Goal: Transaction & Acquisition: Purchase product/service

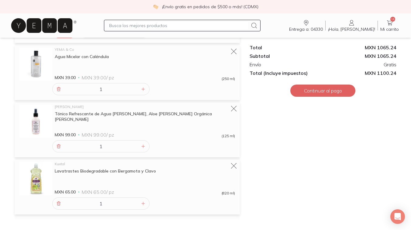
scroll to position [660, 0]
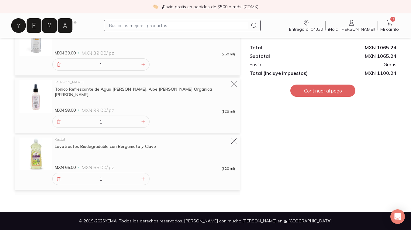
click at [138, 26] on input "text" at bounding box center [178, 25] width 139 height 7
type input "huevo"
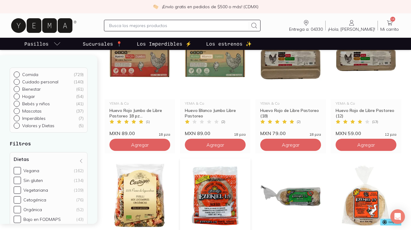
scroll to position [107, 0]
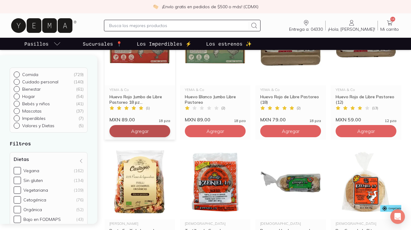
click at [137, 132] on span "Agregar" at bounding box center [140, 131] width 18 height 6
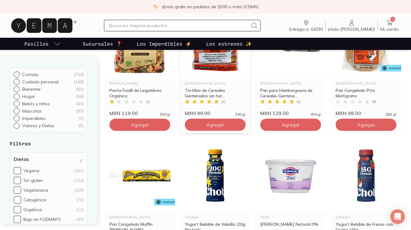
scroll to position [246, 0]
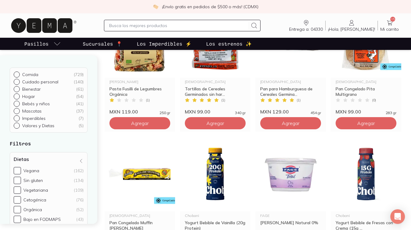
click at [125, 28] on input "text" at bounding box center [178, 25] width 139 height 7
type input "shampoo"
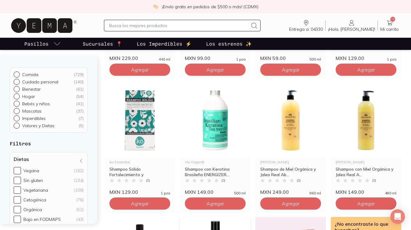
scroll to position [290, 0]
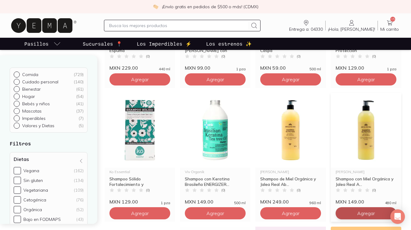
click at [122, 25] on input "text" at bounding box center [178, 25] width 139 height 7
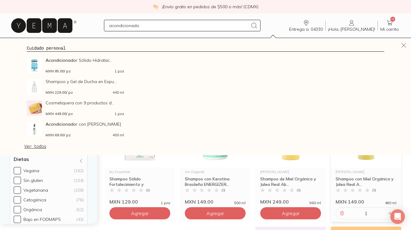
type input "acondicionador"
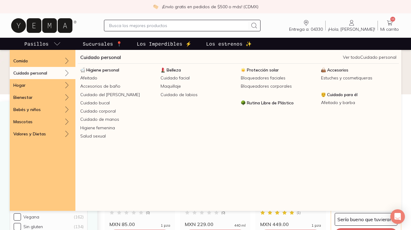
click at [54, 72] on div "Cuidado personal" at bounding box center [43, 73] width 66 height 12
click at [93, 58] on link "Cuidado personal" at bounding box center [100, 57] width 41 height 7
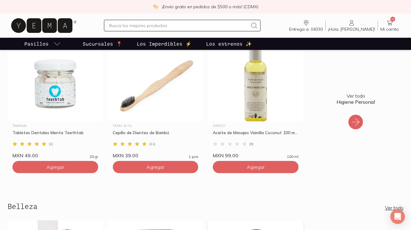
scroll to position [117, 0]
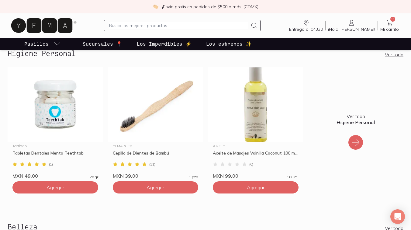
click at [357, 141] on icon at bounding box center [356, 142] width 10 height 10
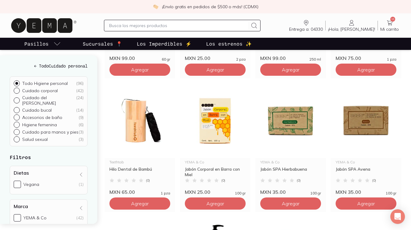
scroll to position [184, 0]
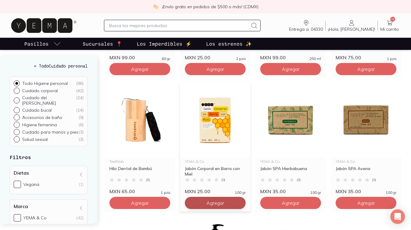
click at [149, 72] on span "Agregar" at bounding box center [140, 69] width 18 height 6
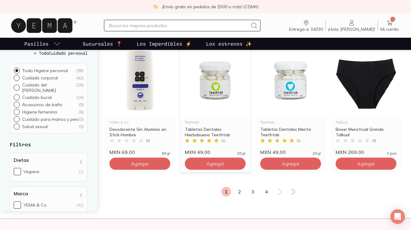
scroll to position [761, 0]
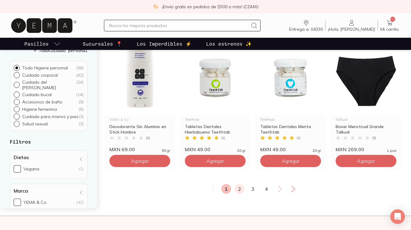
click at [238, 189] on link "2" at bounding box center [240, 189] width 10 height 10
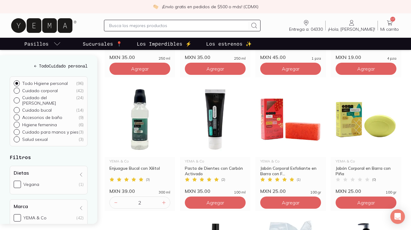
scroll to position [319, 0]
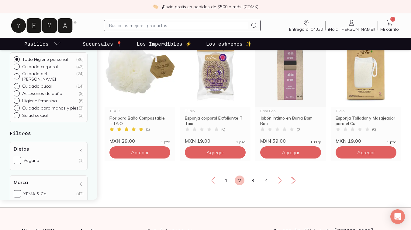
scroll to position [770, 0]
click at [252, 182] on link "3" at bounding box center [253, 180] width 10 height 10
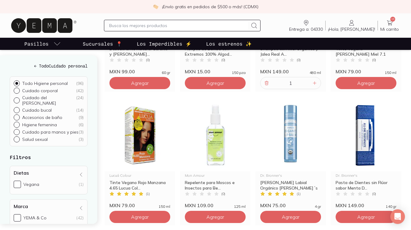
scroll to position [705, 0]
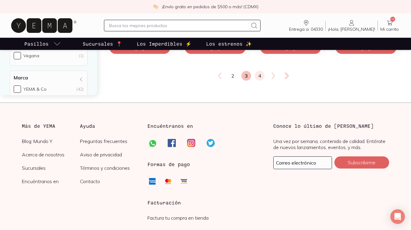
click at [261, 76] on link "4" at bounding box center [260, 76] width 10 height 10
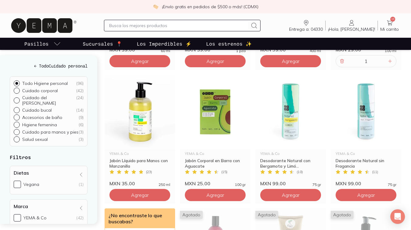
scroll to position [596, 0]
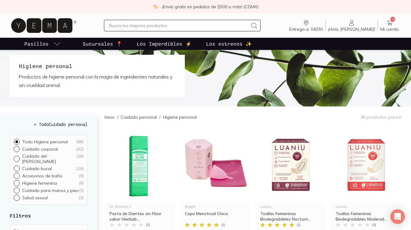
scroll to position [0, 0]
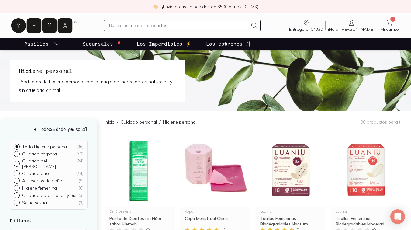
click at [130, 26] on input "text" at bounding box center [178, 25] width 139 height 7
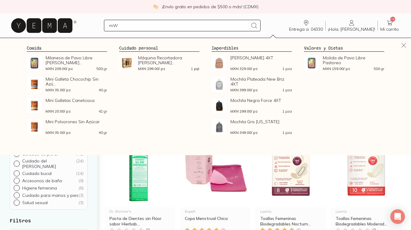
type input "m"
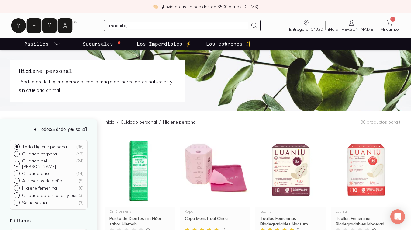
type input "maquillaje"
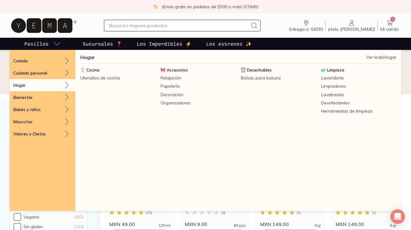
click at [91, 58] on link "Hogar" at bounding box center [87, 57] width 15 height 7
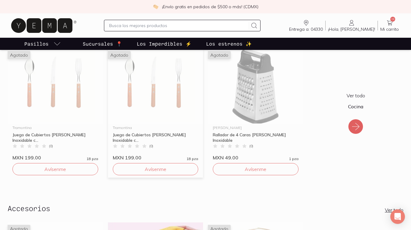
scroll to position [138, 0]
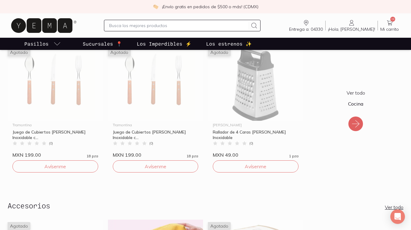
click at [359, 123] on icon at bounding box center [356, 124] width 10 height 10
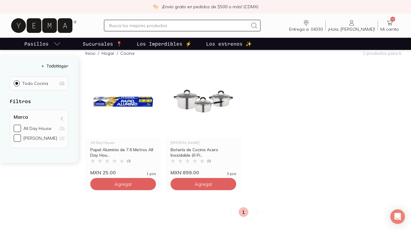
scroll to position [76, 0]
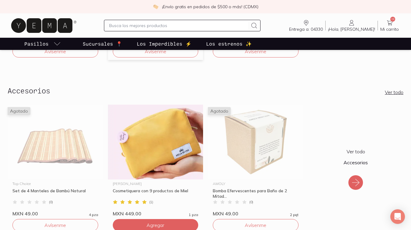
scroll to position [253, 0]
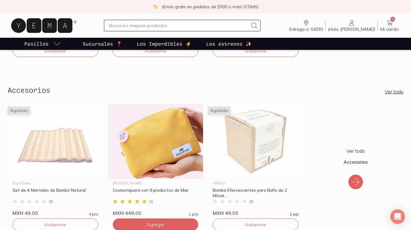
click at [357, 180] on icon at bounding box center [355, 181] width 7 height 7
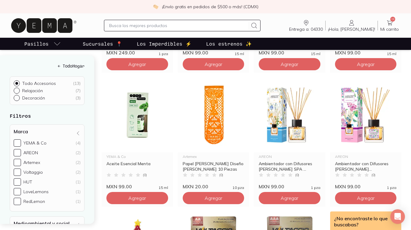
scroll to position [90, 0]
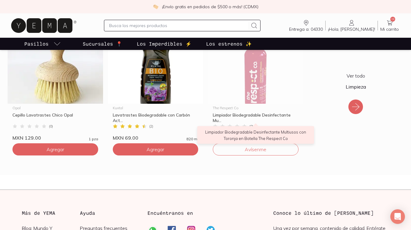
scroll to position [676, 0]
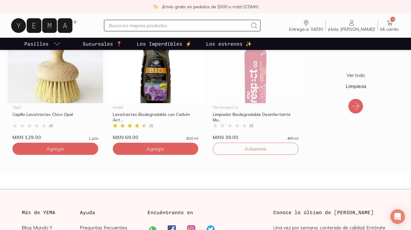
click at [358, 106] on icon at bounding box center [355, 105] width 7 height 7
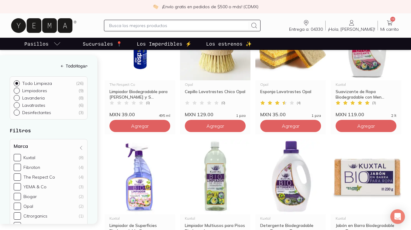
scroll to position [663, 0]
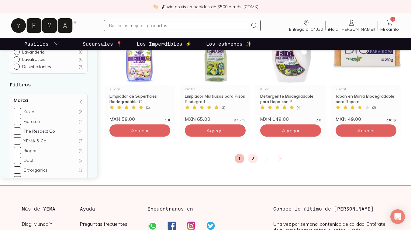
click at [254, 162] on link "2" at bounding box center [253, 159] width 10 height 10
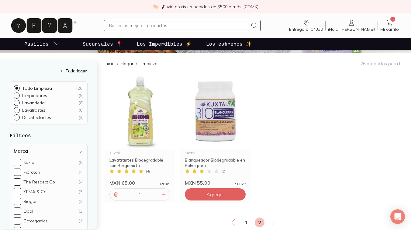
scroll to position [69, 0]
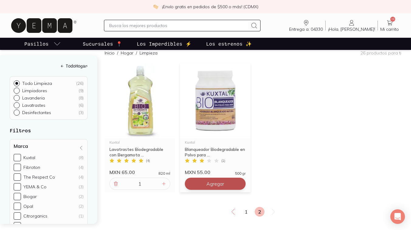
click at [207, 184] on span "Agregar" at bounding box center [216, 184] width 18 height 6
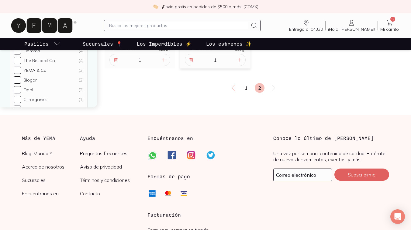
scroll to position [201, 0]
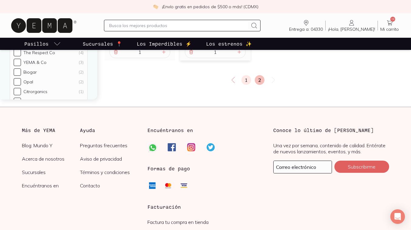
click at [244, 82] on link "1" at bounding box center [246, 80] width 10 height 10
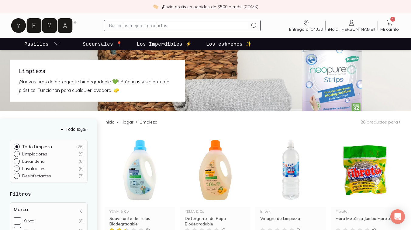
click at [128, 26] on input "text" at bounding box center [178, 25] width 139 height 7
type input "miel"
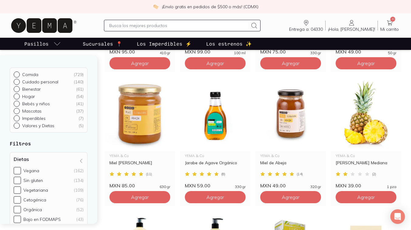
scroll to position [174, 0]
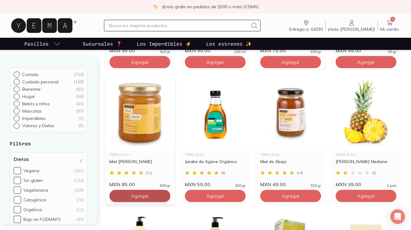
click at [142, 65] on span "Agregar" at bounding box center [140, 62] width 18 height 6
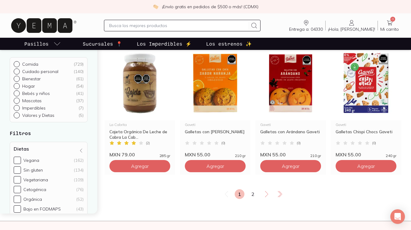
scroll to position [741, 0]
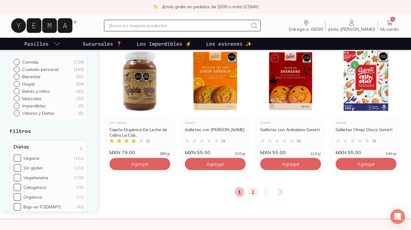
click at [252, 192] on link "2" at bounding box center [253, 192] width 10 height 10
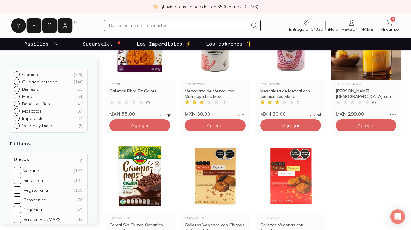
scroll to position [151, 0]
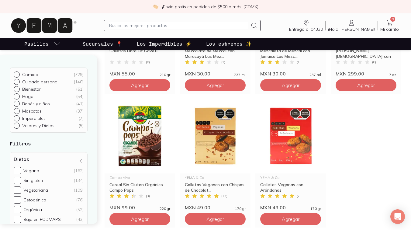
click at [152, 26] on input "text" at bounding box center [178, 25] width 139 height 7
type input "galletas"
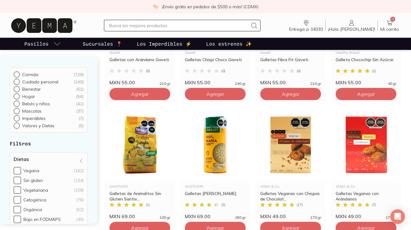
scroll to position [425, 0]
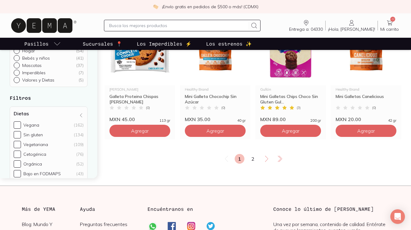
scroll to position [778, 0]
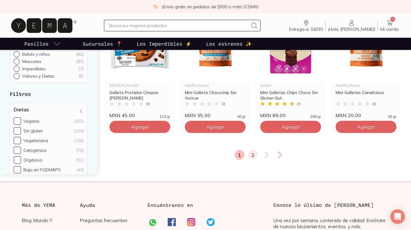
click at [253, 155] on link "2" at bounding box center [253, 155] width 10 height 10
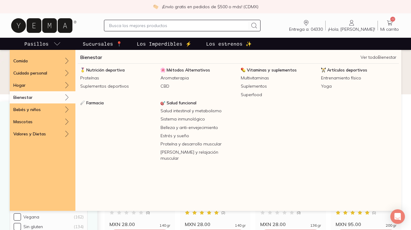
click at [30, 100] on p "Bienestar" at bounding box center [22, 97] width 19 height 5
click at [37, 101] on div "Bienestar" at bounding box center [43, 97] width 66 height 12
click at [33, 98] on div "Bienestar" at bounding box center [43, 97] width 66 height 12
click at [90, 57] on link "Bienestar" at bounding box center [91, 57] width 22 height 7
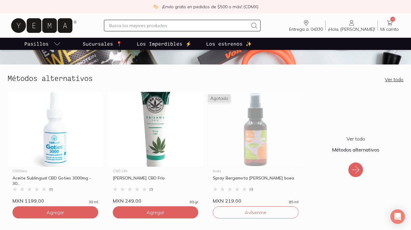
scroll to position [87, 0]
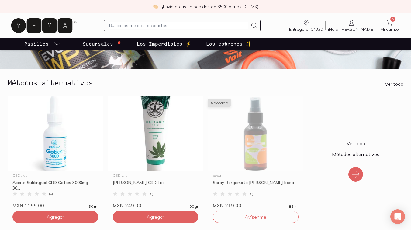
click at [399, 85] on link "Ver todo" at bounding box center [394, 84] width 19 height 6
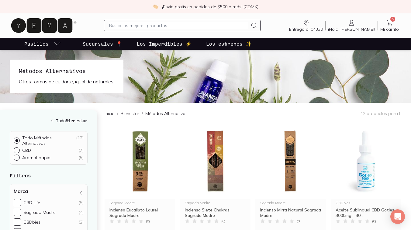
click at [121, 112] on link "Bienestar" at bounding box center [130, 113] width 19 height 5
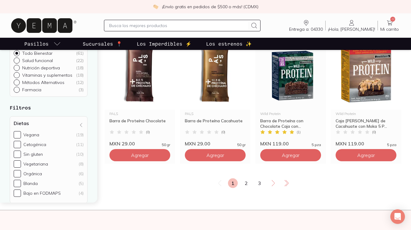
scroll to position [767, 0]
click at [245, 184] on link "2" at bounding box center [246, 183] width 10 height 10
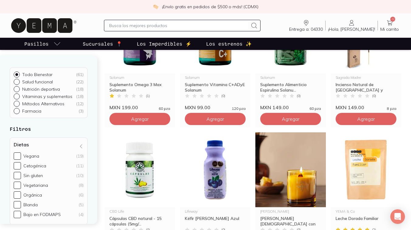
scroll to position [402, 0]
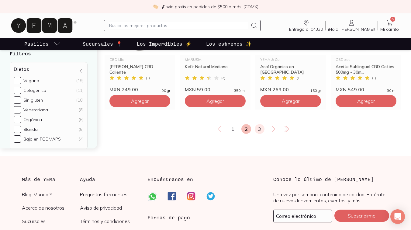
click at [257, 130] on link "3" at bounding box center [260, 129] width 10 height 10
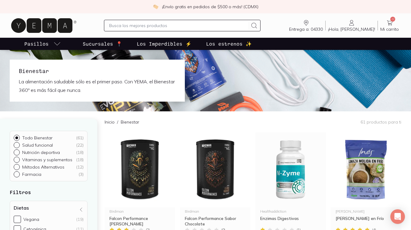
click at [105, 123] on link "Inicio" at bounding box center [110, 121] width 10 height 5
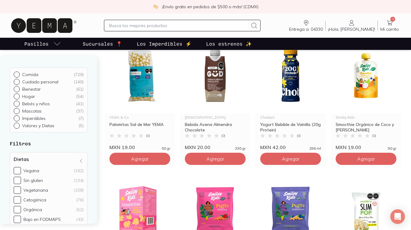
scroll to position [121, 0]
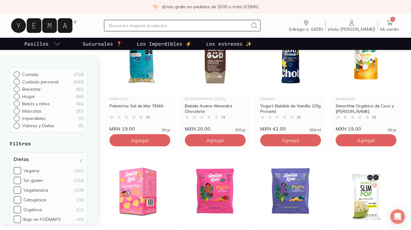
click at [220, 44] on p "Los estrenos ✨" at bounding box center [229, 43] width 46 height 7
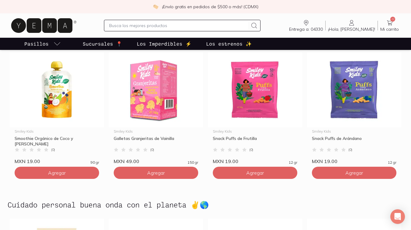
scroll to position [1152, 0]
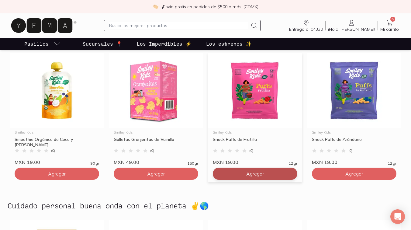
click at [66, 11] on span "Agregar" at bounding box center [57, 8] width 18 height 6
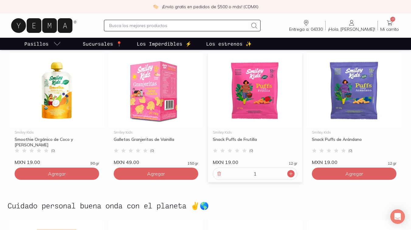
click at [289, 173] on icon at bounding box center [291, 173] width 5 height 5
type input "2"
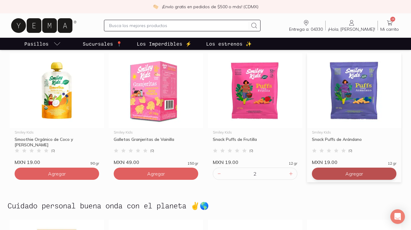
click at [99, 14] on button "Agregar" at bounding box center [57, 8] width 85 height 12
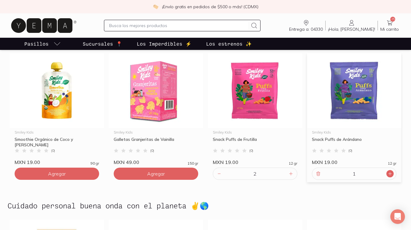
click at [390, 173] on icon at bounding box center [390, 173] width 5 height 5
type input "2"
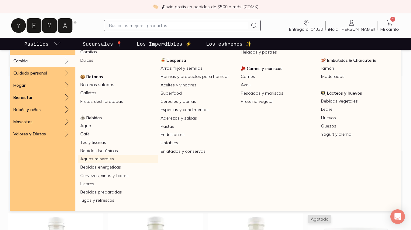
scroll to position [69, 0]
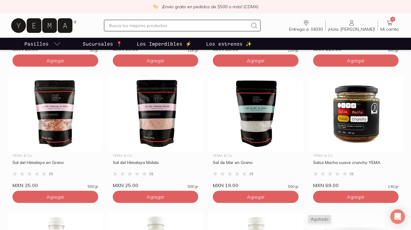
click at [130, 23] on input "text" at bounding box center [178, 25] width 139 height 7
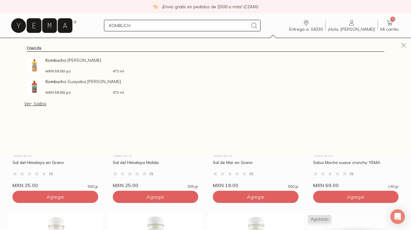
type input "KOMBUCHA"
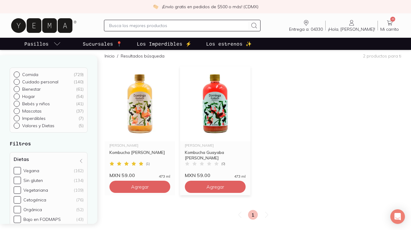
scroll to position [50, 0]
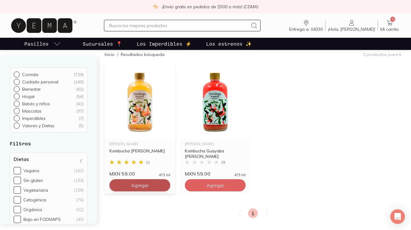
click at [149, 182] on button "Agregar" at bounding box center [139, 185] width 61 height 12
click at [163, 186] on icon at bounding box center [164, 185] width 5 height 5
type input "2"
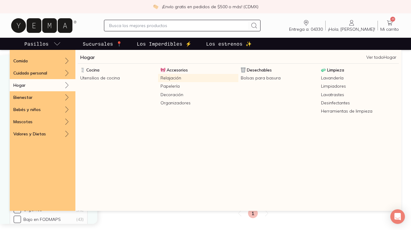
click at [168, 78] on link "Relajación" at bounding box center [198, 78] width 80 height 8
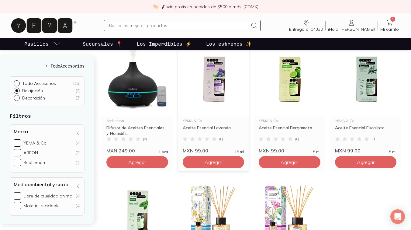
scroll to position [44, 0]
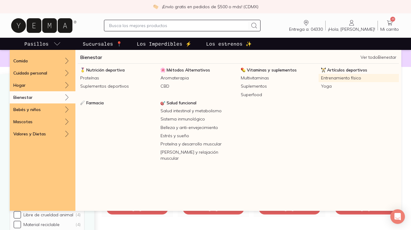
click at [328, 80] on link "Entrenamiento físico" at bounding box center [359, 78] width 80 height 8
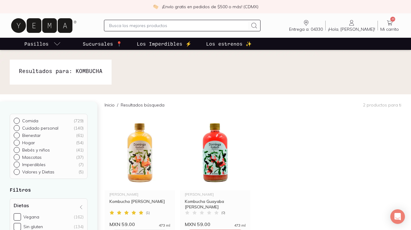
click at [159, 48] on link "Los Imperdibles ⚡️" at bounding box center [164, 44] width 57 height 12
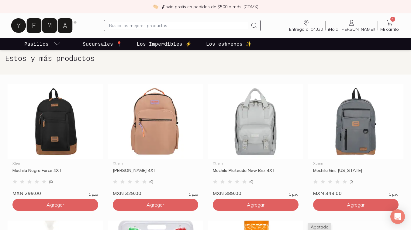
scroll to position [133, 0]
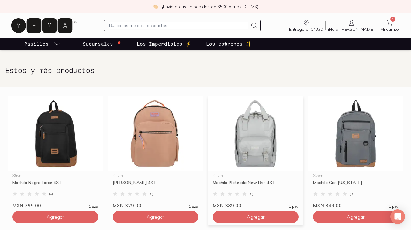
click at [264, 138] on img at bounding box center [256, 133] width 96 height 75
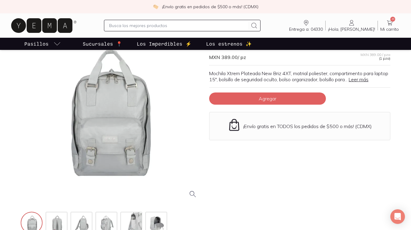
scroll to position [50, 0]
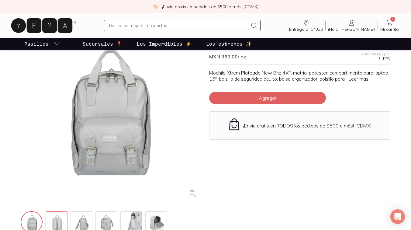
click at [57, 219] on img at bounding box center [57, 223] width 22 height 22
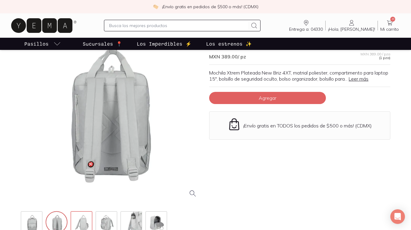
click at [83, 220] on img at bounding box center [82, 223] width 22 height 22
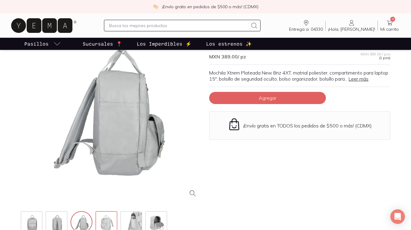
click at [105, 221] on img at bounding box center [107, 223] width 22 height 22
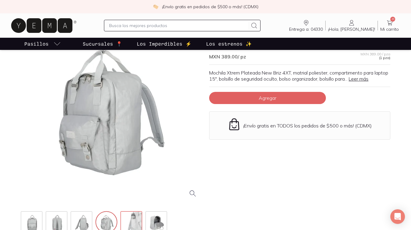
click at [129, 223] on img at bounding box center [132, 223] width 22 height 22
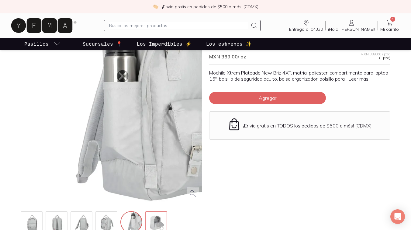
click at [165, 225] on img at bounding box center [157, 223] width 22 height 22
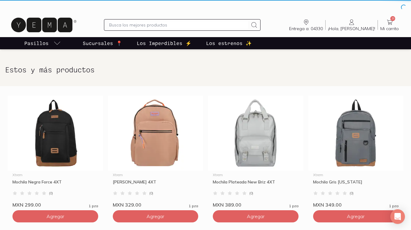
scroll to position [134, 0]
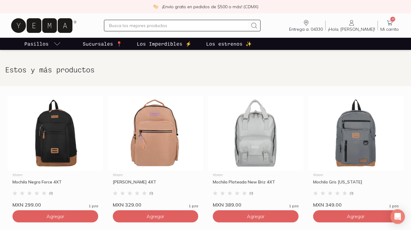
click at [97, 43] on p "Sucursales 📍" at bounding box center [103, 43] width 40 height 7
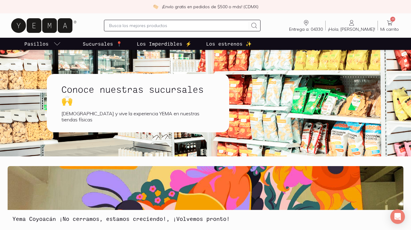
click at [390, 23] on icon at bounding box center [389, 22] width 7 height 7
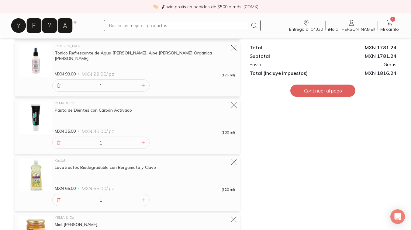
scroll to position [1102, 0]
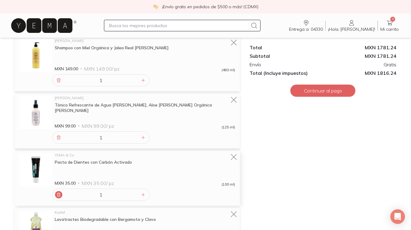
click at [59, 194] on icon at bounding box center [58, 194] width 5 height 5
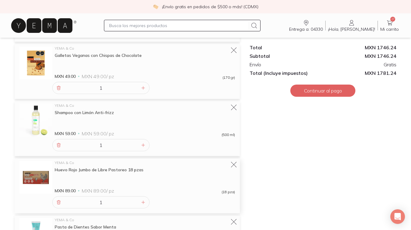
scroll to position [353, 0]
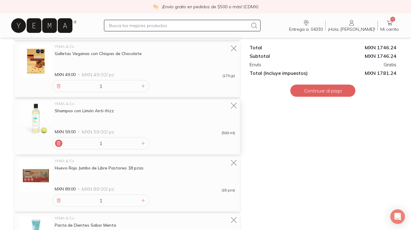
click at [58, 143] on icon at bounding box center [58, 143] width 3 height 4
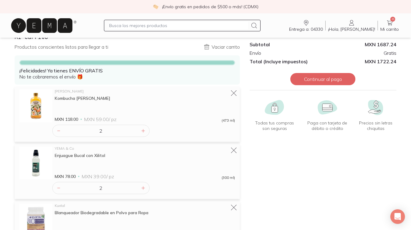
scroll to position [0, 0]
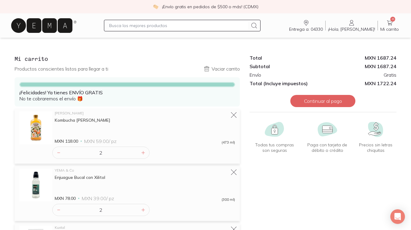
click at [64, 26] on icon at bounding box center [42, 25] width 50 height 5
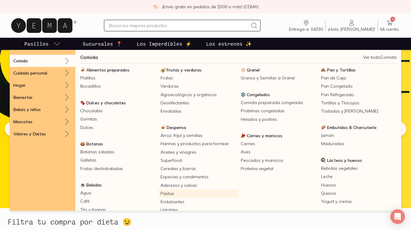
click at [167, 194] on link "Pastas" at bounding box center [198, 193] width 80 height 8
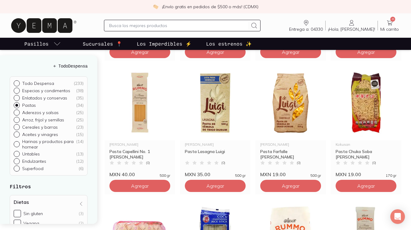
scroll to position [47, 0]
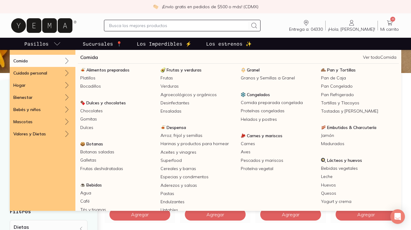
click at [29, 61] on div "Comida" at bounding box center [43, 61] width 66 height 12
click at [338, 79] on link "Pan de Caja" at bounding box center [359, 78] width 80 height 8
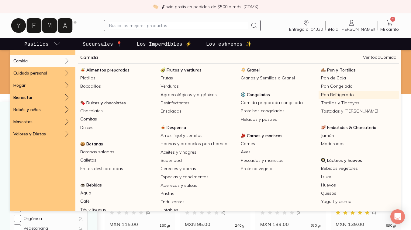
click at [333, 93] on link "Pan Refrigerado" at bounding box center [359, 95] width 80 height 8
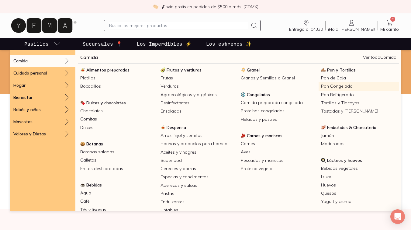
click at [341, 86] on link "Pan Congelado" at bounding box center [359, 86] width 80 height 8
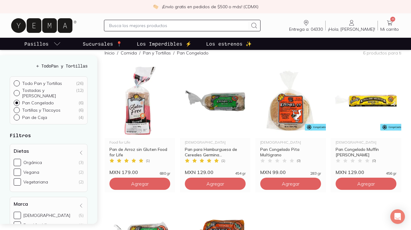
scroll to position [28, 0]
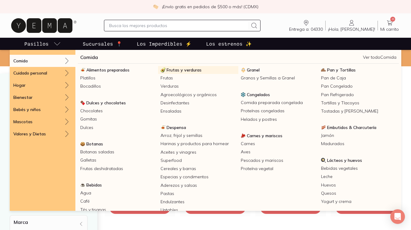
click at [172, 70] on span "Frutas y verduras" at bounding box center [184, 69] width 35 height 5
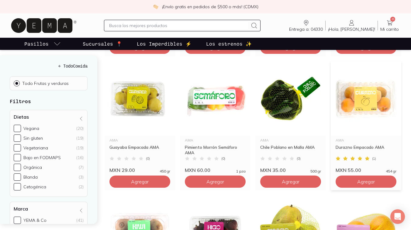
scroll to position [213, 0]
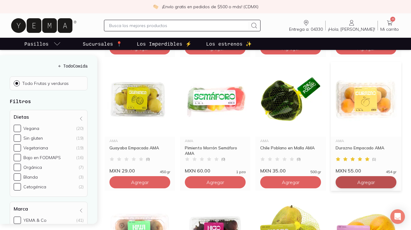
click at [170, 54] on button "Agregar" at bounding box center [139, 48] width 61 height 12
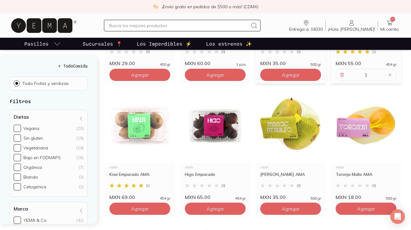
scroll to position [339, 0]
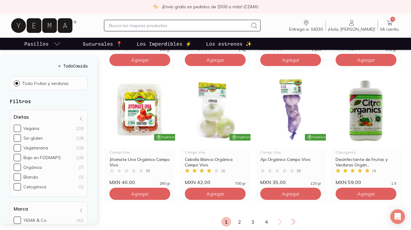
scroll to position [737, 0]
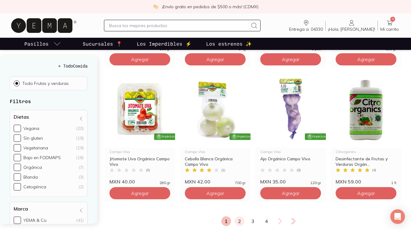
click at [242, 216] on link "2" at bounding box center [240, 221] width 10 height 10
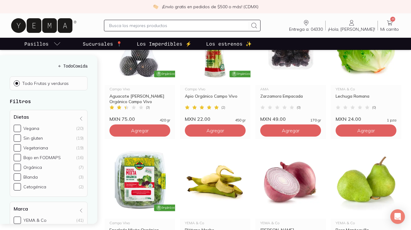
scroll to position [266, 0]
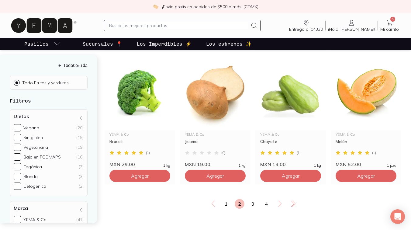
scroll to position [759, 0]
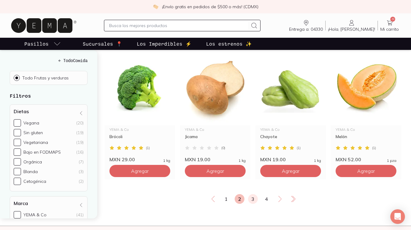
click at [253, 194] on link "3" at bounding box center [253, 199] width 10 height 10
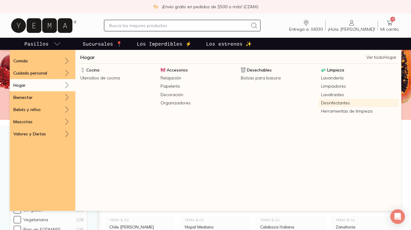
click at [333, 102] on link "Desinfectantes" at bounding box center [359, 103] width 80 height 8
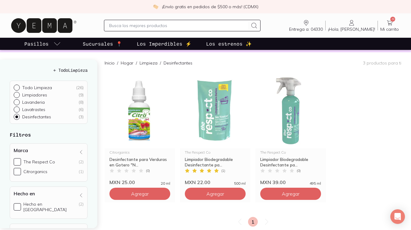
scroll to position [59, 0]
click at [149, 192] on span "Agregar" at bounding box center [140, 193] width 18 height 6
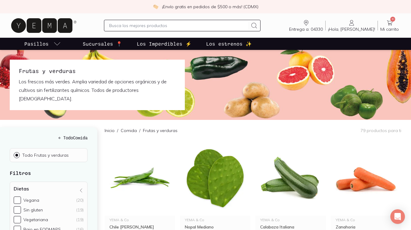
click at [137, 25] on input "text" at bounding box center [178, 25] width 139 height 7
type input "KLEENEX"
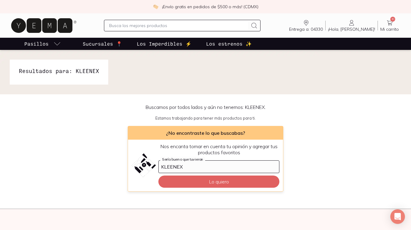
click at [136, 26] on input "text" at bounding box center [178, 25] width 139 height 7
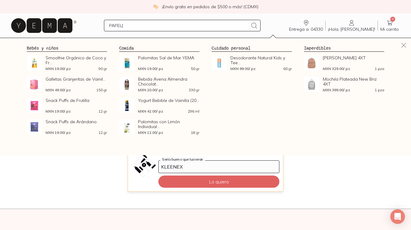
type input "PAPEL"
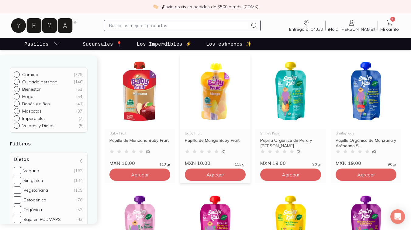
scroll to position [475, 0]
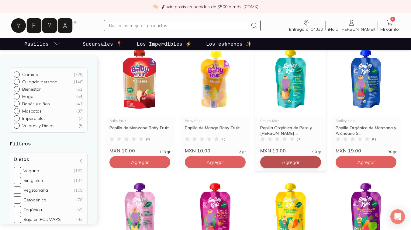
click at [314, 162] on icon at bounding box center [314, 162] width 3 height 3
type input "2"
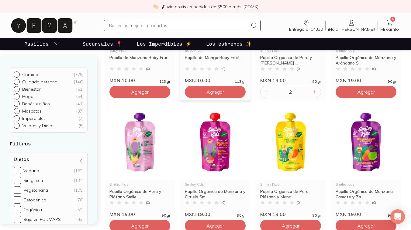
scroll to position [546, 0]
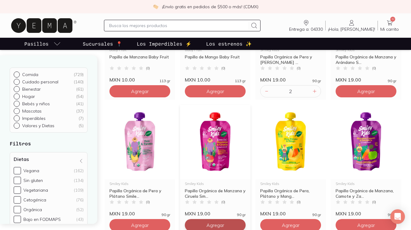
click at [238, 222] on div at bounding box center [239, 224] width 7 height 7
type input "2"
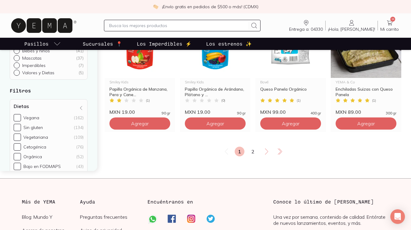
scroll to position [782, 0]
click at [254, 149] on link "2" at bounding box center [253, 151] width 10 height 10
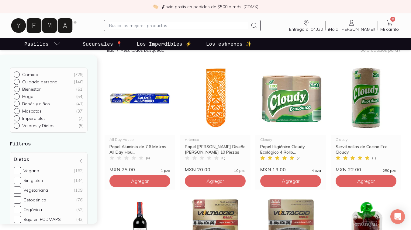
scroll to position [56, 0]
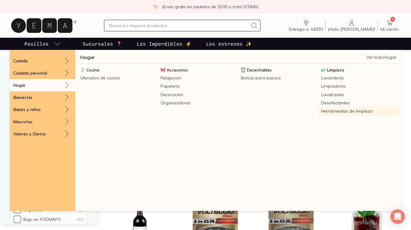
click at [335, 110] on link "Herramientas de limpieza" at bounding box center [359, 111] width 80 height 8
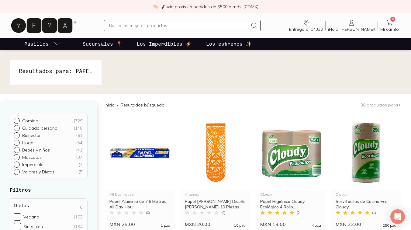
click at [390, 24] on icon at bounding box center [389, 22] width 5 height 5
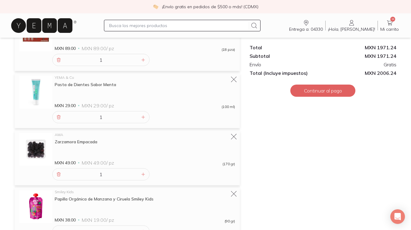
scroll to position [551, 0]
click at [141, 117] on icon at bounding box center [143, 116] width 5 height 5
type input "2"
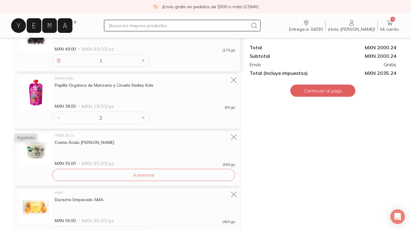
scroll to position [665, 0]
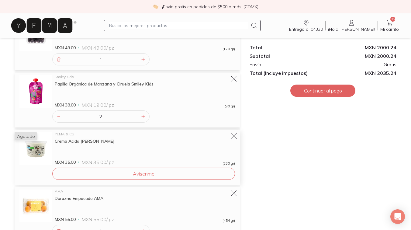
click at [234, 135] on icon at bounding box center [234, 136] width 9 height 9
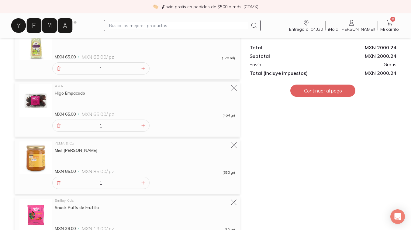
scroll to position [1461, 0]
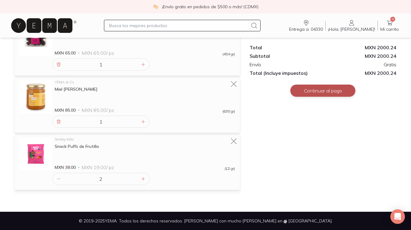
click at [318, 90] on button "Continuar al pago" at bounding box center [322, 91] width 65 height 12
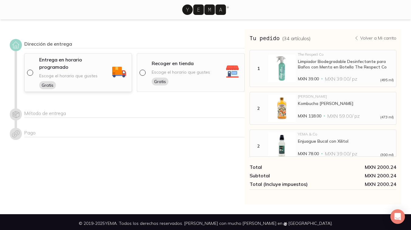
click at [32, 73] on input "radio" at bounding box center [29, 72] width 5 height 5
radio input "true"
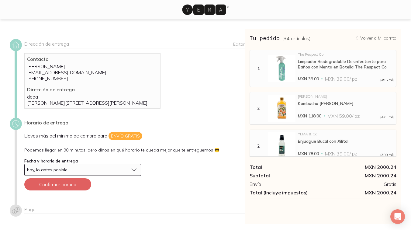
click at [69, 103] on p "[PERSON_NAME][STREET_ADDRESS][PERSON_NAME]" at bounding box center [92, 103] width 131 height 6
click at [97, 84] on div "Contacto [PERSON_NAME] [PERSON_NAME][EMAIL_ADDRESS][DOMAIN_NAME] [PHONE_NUMBER]" at bounding box center [92, 71] width 131 height 30
click at [239, 44] on link "Editar" at bounding box center [239, 43] width 12 height 5
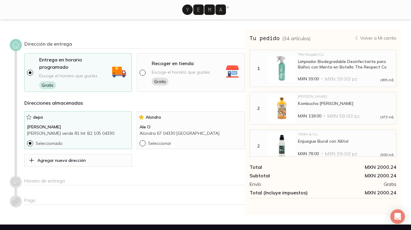
click at [58, 122] on div "depa" at bounding box center [78, 119] width 102 height 10
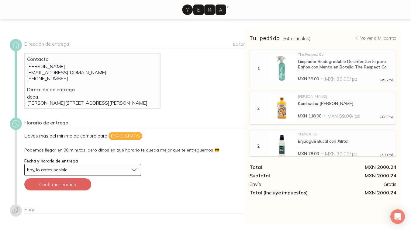
click at [236, 43] on link "Editar" at bounding box center [239, 43] width 12 height 5
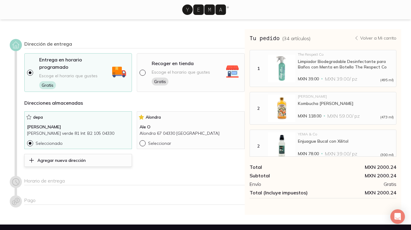
click at [53, 160] on p "Agregar nueva dirección" at bounding box center [61, 160] width 48 height 5
select select "204"
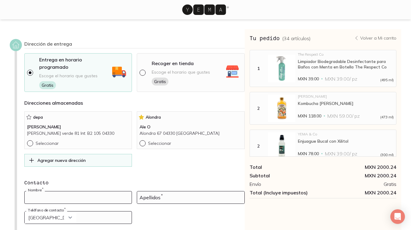
click at [35, 198] on input at bounding box center [78, 197] width 107 height 12
type input "[PERSON_NAME]"
click at [143, 202] on input at bounding box center [190, 197] width 107 height 12
type input "[PERSON_NAME]"
click at [91, 218] on input "tel" at bounding box center [78, 217] width 107 height 12
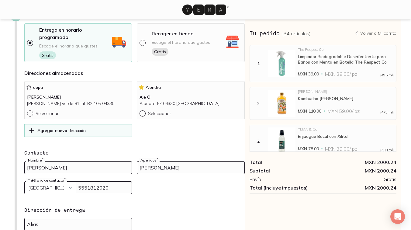
scroll to position [65, 0]
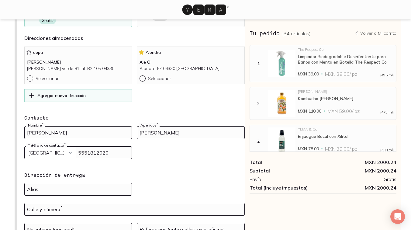
type input "5551812020"
click at [40, 190] on input at bounding box center [78, 189] width 107 height 12
type input "Depa"
click at [47, 208] on input "text" at bounding box center [135, 209] width 220 height 12
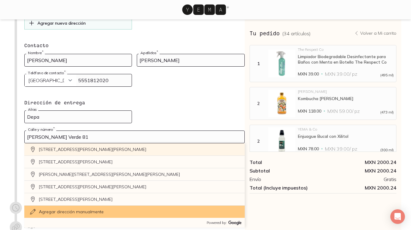
scroll to position [138, 0]
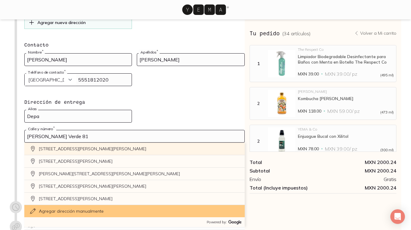
click at [57, 148] on div "[STREET_ADDRESS][PERSON_NAME][PERSON_NAME]" at bounding box center [134, 149] width 221 height 12
type input "[PERSON_NAME][STREET_ADDRESS][PERSON_NAME]"
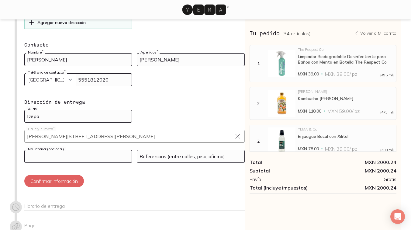
click at [66, 158] on input at bounding box center [78, 156] width 107 height 12
type input "B1 404"
click at [151, 157] on input at bounding box center [190, 156] width 107 height 12
click at [54, 116] on input "Depa" at bounding box center [78, 116] width 107 height 12
type input "Depa B1"
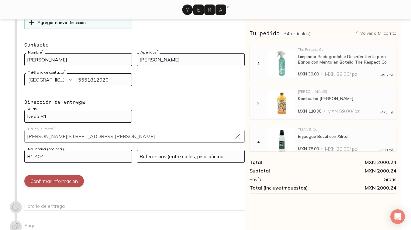
click at [46, 186] on button "Confirmar información" at bounding box center [54, 181] width 60 height 12
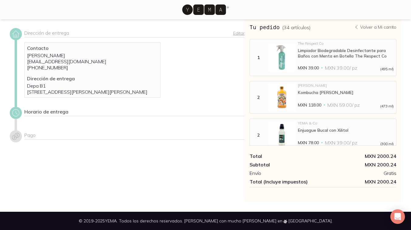
scroll to position [28, 0]
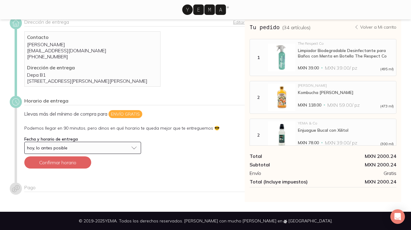
click at [61, 148] on span "hoy, lo antes posible" at bounding box center [47, 147] width 40 height 5
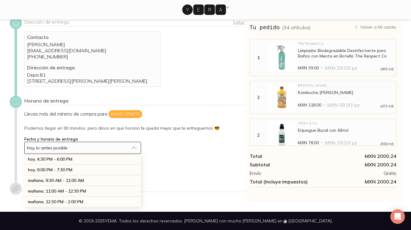
scroll to position [43, 0]
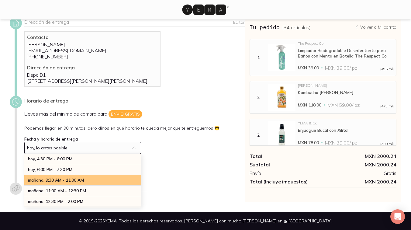
click at [57, 179] on span "mañana, 9:30 AM - 11:00 AM" at bounding box center [56, 179] width 56 height 5
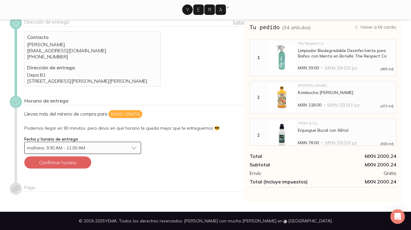
click at [117, 146] on div "mañana, 9:30 AM - 11:00 AM" at bounding box center [78, 148] width 102 height 4
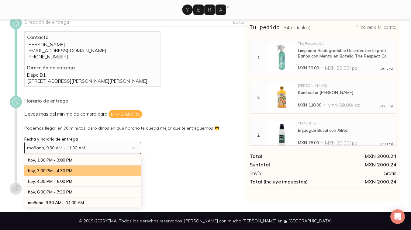
scroll to position [22, 0]
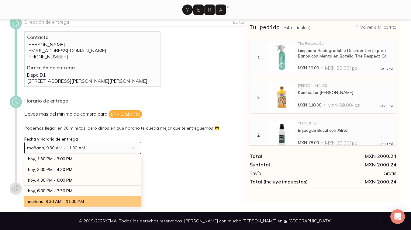
click at [96, 196] on div "mañana, 9:30 AM - 11:00 AM" at bounding box center [82, 201] width 117 height 11
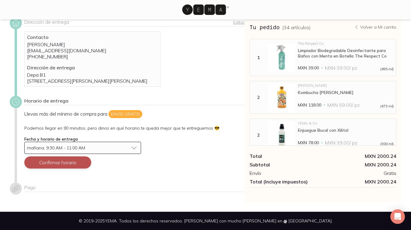
click at [64, 163] on button "Confirmar horario" at bounding box center [57, 162] width 67 height 12
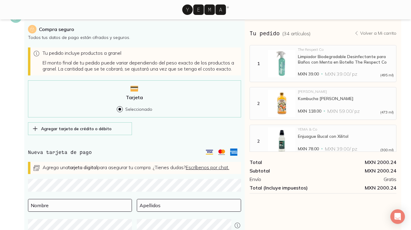
scroll to position [148, 0]
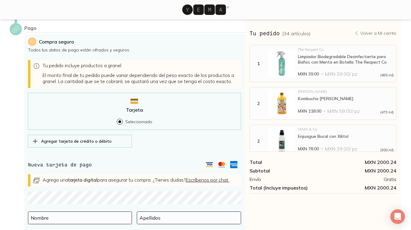
click at [74, 144] on p "Agregar tarjeta de crédito o débito" at bounding box center [76, 140] width 71 height 5
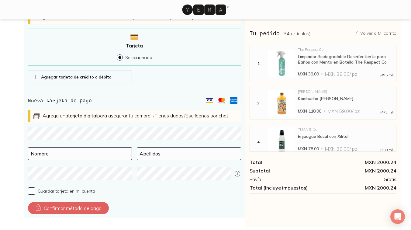
scroll to position [217, 0]
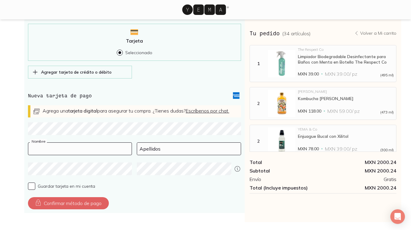
click at [55, 155] on input at bounding box center [79, 149] width 103 height 12
type input "[PERSON_NAME]"
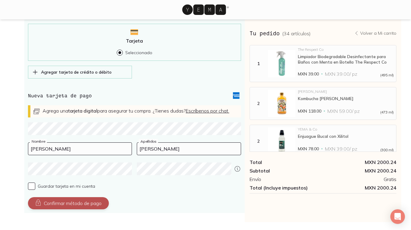
click at [50, 209] on button "Confirmar método de pago" at bounding box center [68, 203] width 81 height 12
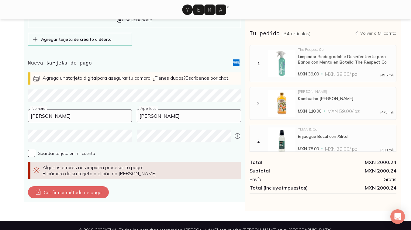
scroll to position [252, 0]
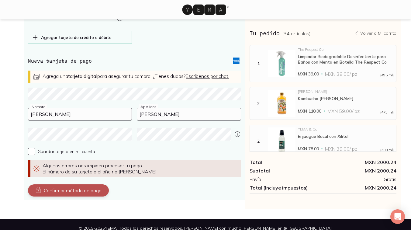
click at [67, 192] on button "Confirmar método de pago" at bounding box center [68, 190] width 81 height 12
click at [65, 196] on button "Confirmar método de pago" at bounding box center [68, 190] width 81 height 12
click at [49, 194] on button "Confirmar método de pago" at bounding box center [68, 190] width 81 height 12
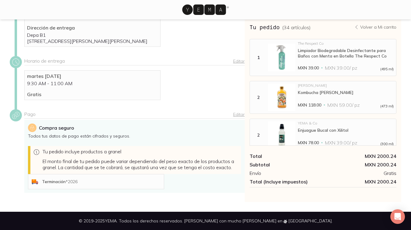
scroll to position [135, 0]
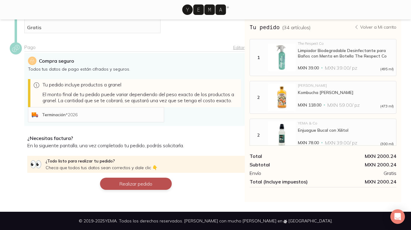
click at [139, 187] on button "Realizar pedido" at bounding box center [136, 184] width 72 height 12
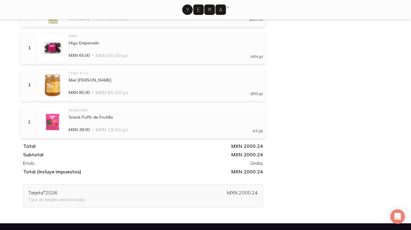
scroll to position [1046, 0]
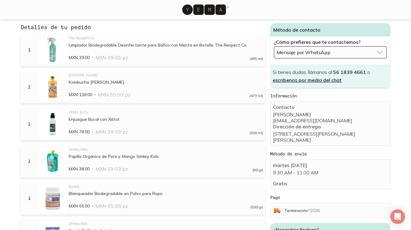
scroll to position [0, 0]
